Goal: Complete application form: Complete application form

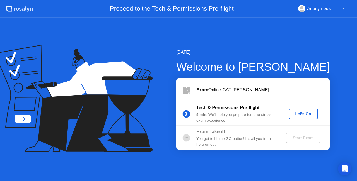
click at [300, 112] on div "Let's Go" at bounding box center [303, 114] width 25 height 4
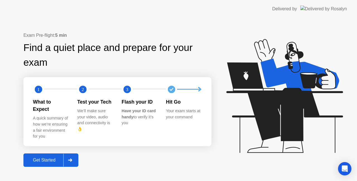
click at [49, 158] on div "Get Started" at bounding box center [44, 160] width 38 height 5
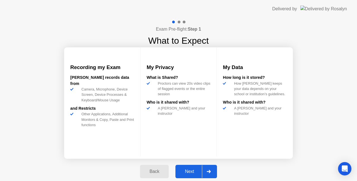
click at [190, 174] on div "Next" at bounding box center [189, 171] width 25 height 5
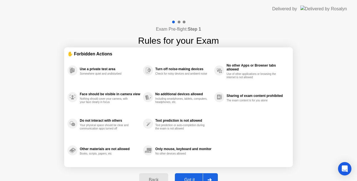
click at [190, 174] on button "Got it" at bounding box center [196, 179] width 43 height 13
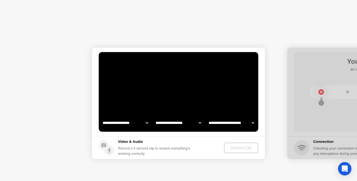
select select "**********"
select select "*******"
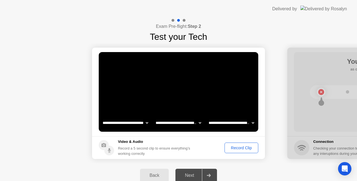
click at [232, 123] on select "**********" at bounding box center [231, 122] width 48 height 11
click at [164, 140] on h5 "Video & Audio" at bounding box center [155, 142] width 74 height 6
click at [240, 149] on div "Record Clip" at bounding box center [241, 148] width 30 height 4
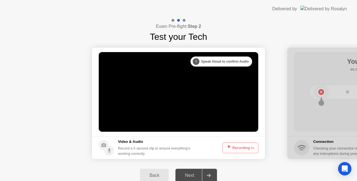
click at [240, 149] on button "Recording 4s" at bounding box center [240, 148] width 36 height 11
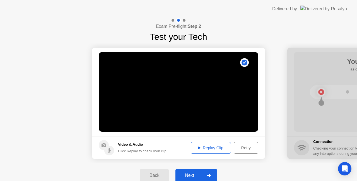
click at [112, 149] on circle at bounding box center [109, 151] width 10 height 10
click at [103, 143] on icon at bounding box center [103, 145] width 4 height 4
click at [249, 147] on div "Retry" at bounding box center [246, 148] width 21 height 4
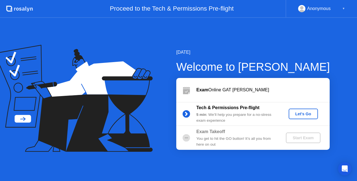
click at [201, 96] on div "Exam Online GAT Rosalyn" at bounding box center [252, 90] width 153 height 24
click at [298, 137] on div "Start Exam" at bounding box center [303, 138] width 30 height 4
click at [299, 116] on div "Let's Go" at bounding box center [303, 114] width 25 height 4
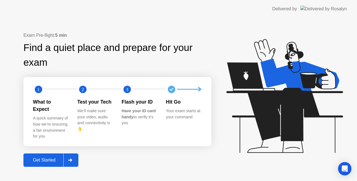
click at [39, 158] on div "Get Started" at bounding box center [44, 160] width 38 height 5
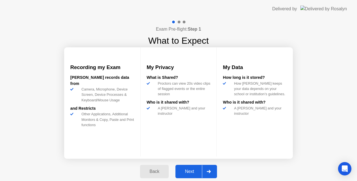
click at [148, 174] on div "Back" at bounding box center [154, 171] width 25 height 5
